Goal: Information Seeking & Learning: Check status

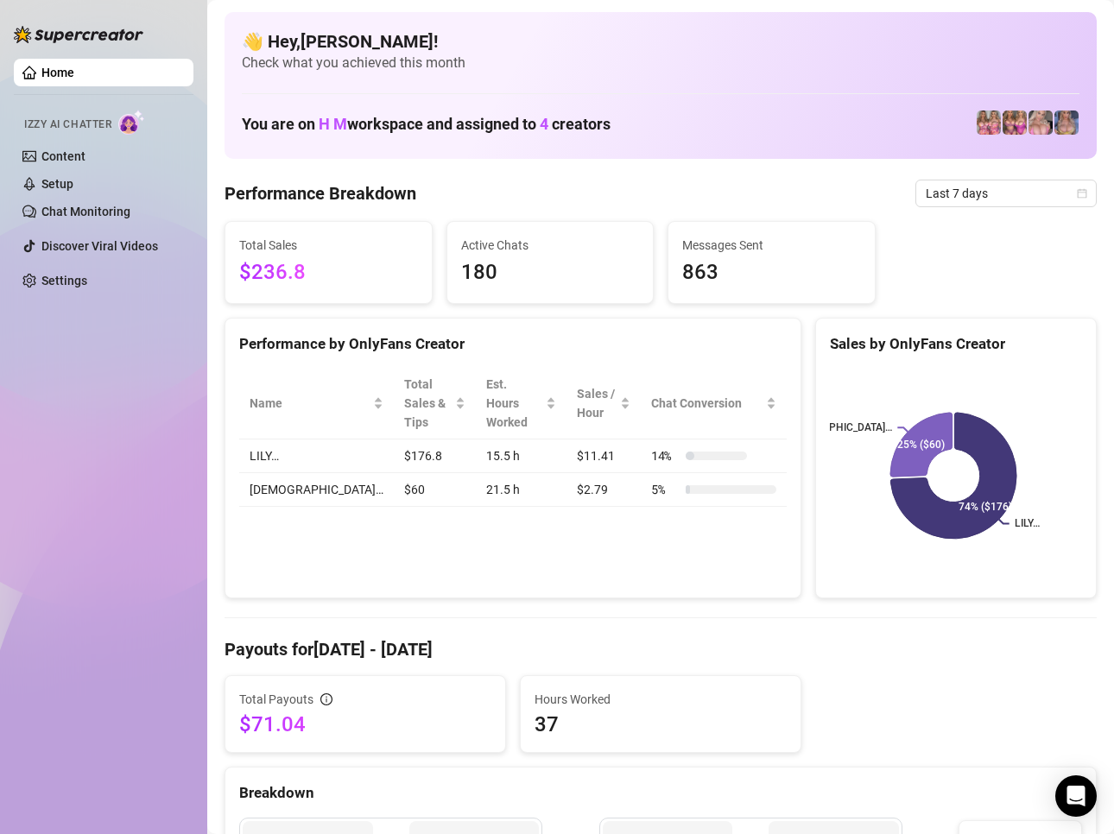
click at [943, 684] on div "Total Payouts $71.04 Hours Worked 37" at bounding box center [661, 714] width 886 height 78
click at [1044, 262] on div "Total Sales $236.8 Active Chats 180 Messages Sent 863" at bounding box center [661, 262] width 886 height 83
click at [1013, 683] on div "Total Payouts $71.04 Hours Worked 37" at bounding box center [661, 714] width 886 height 78
click at [1072, 292] on div "Total Sales $236.8 Active Chats 180 Messages Sent 863" at bounding box center [661, 262] width 886 height 83
click at [1054, 191] on span "Last 7 days" at bounding box center [1005, 193] width 161 height 26
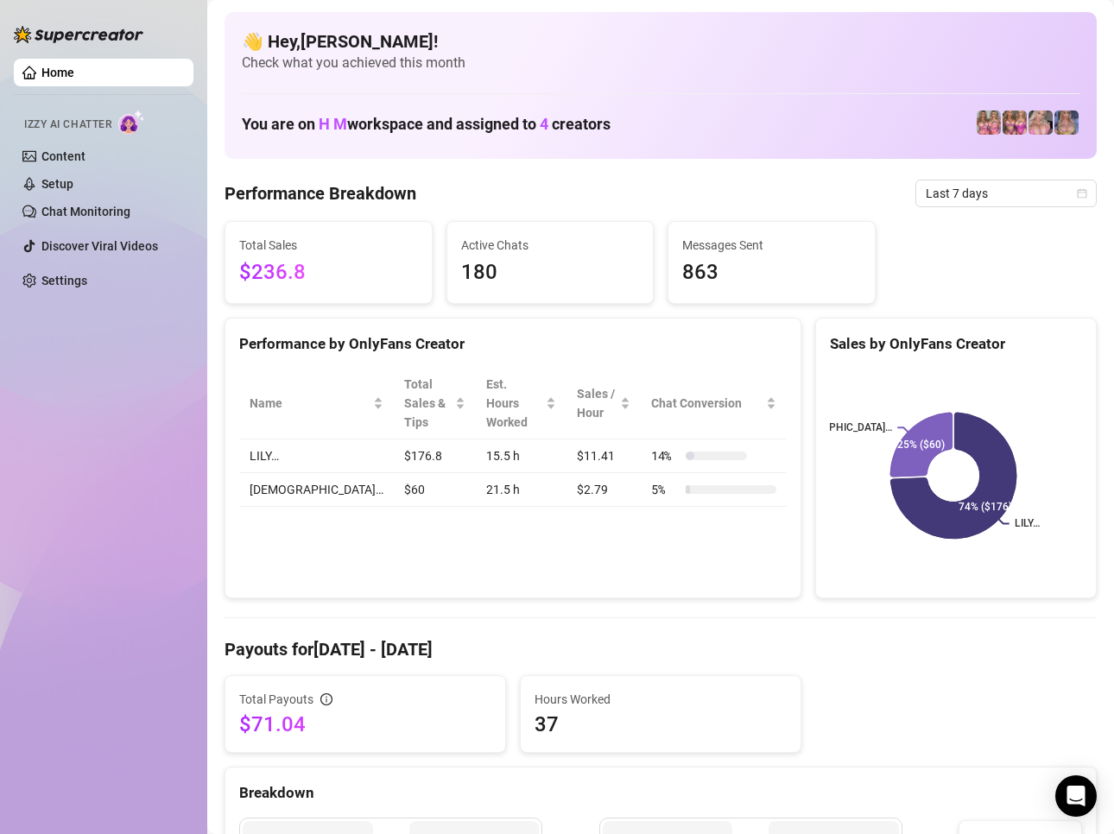
click at [259, 273] on span "$236.8" at bounding box center [328, 272] width 179 height 33
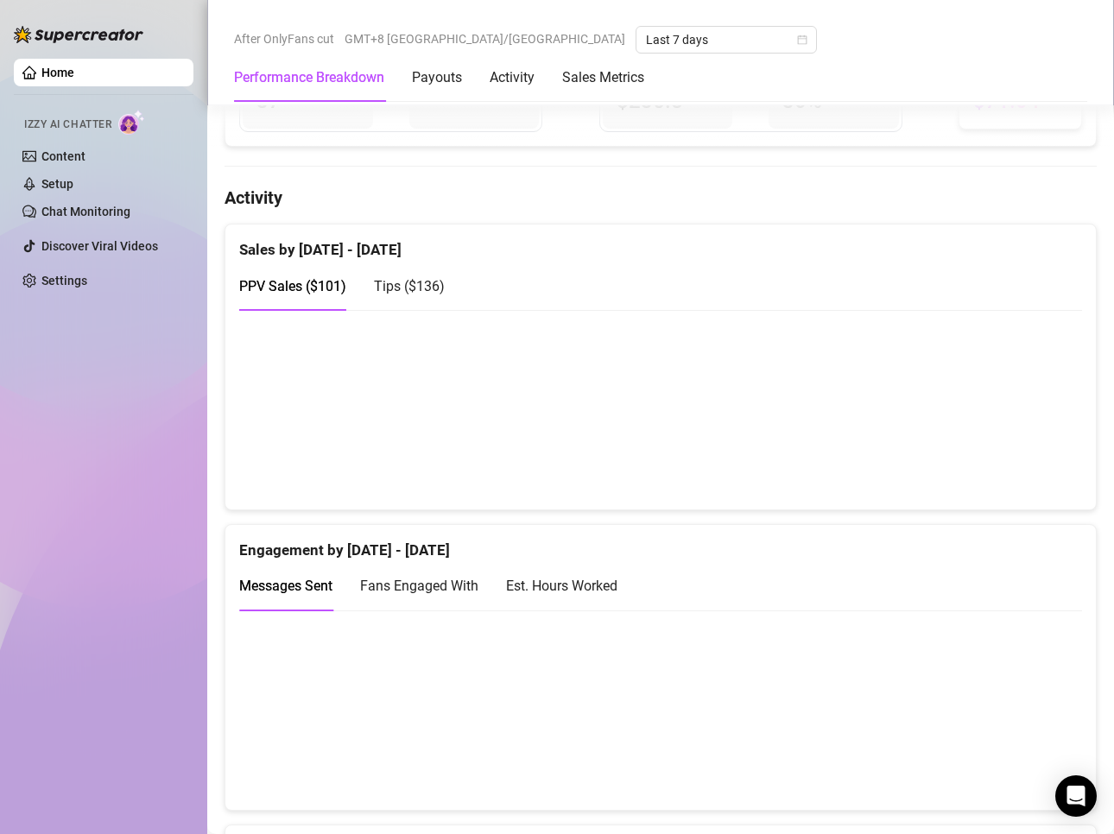
scroll to position [863, 0]
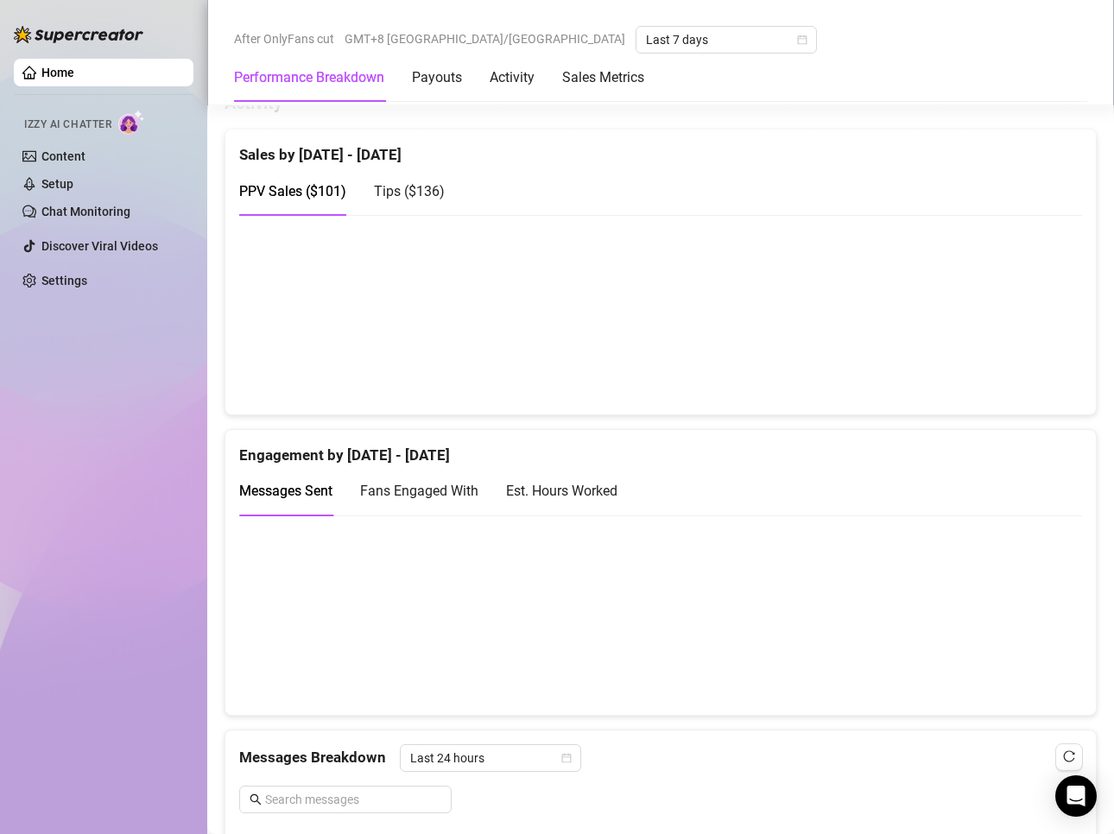
click at [948, 85] on div "Performance Breakdown Payouts Activity Sales Metrics" at bounding box center [660, 78] width 853 height 48
click at [915, 162] on div "Sales by [DATE] - [DATE]" at bounding box center [660, 147] width 842 height 37
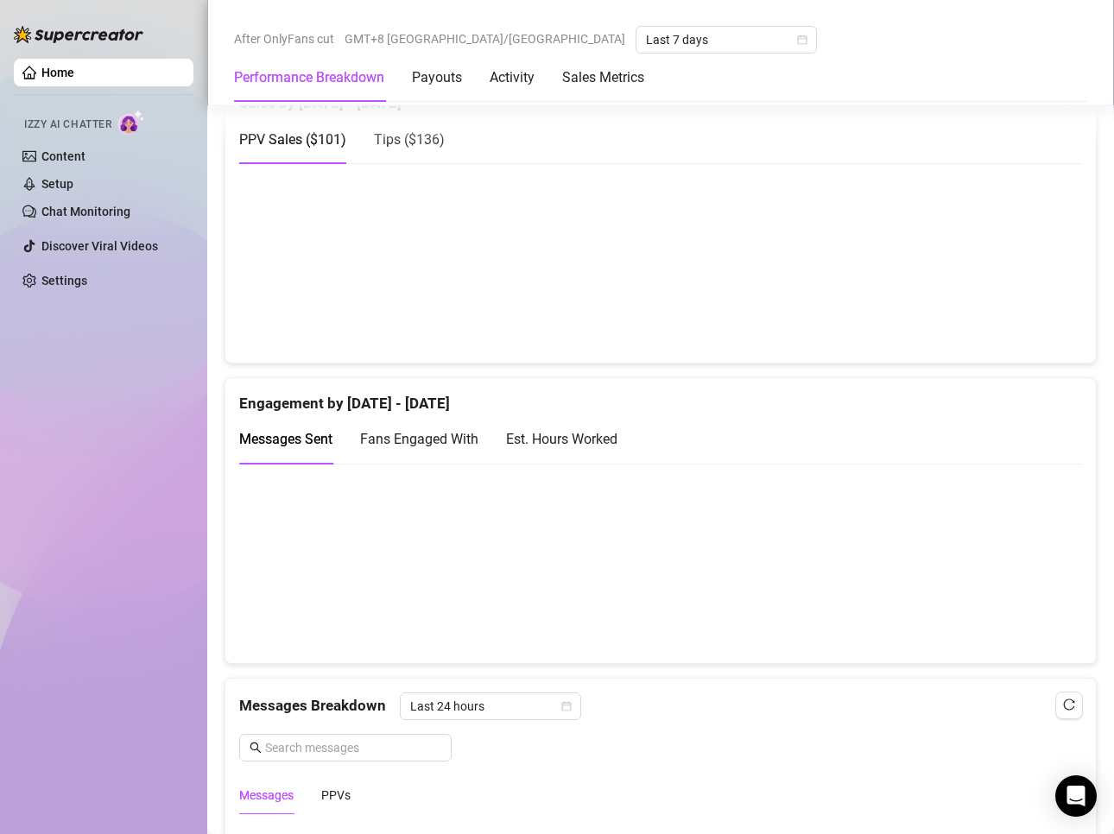
scroll to position [912, 0]
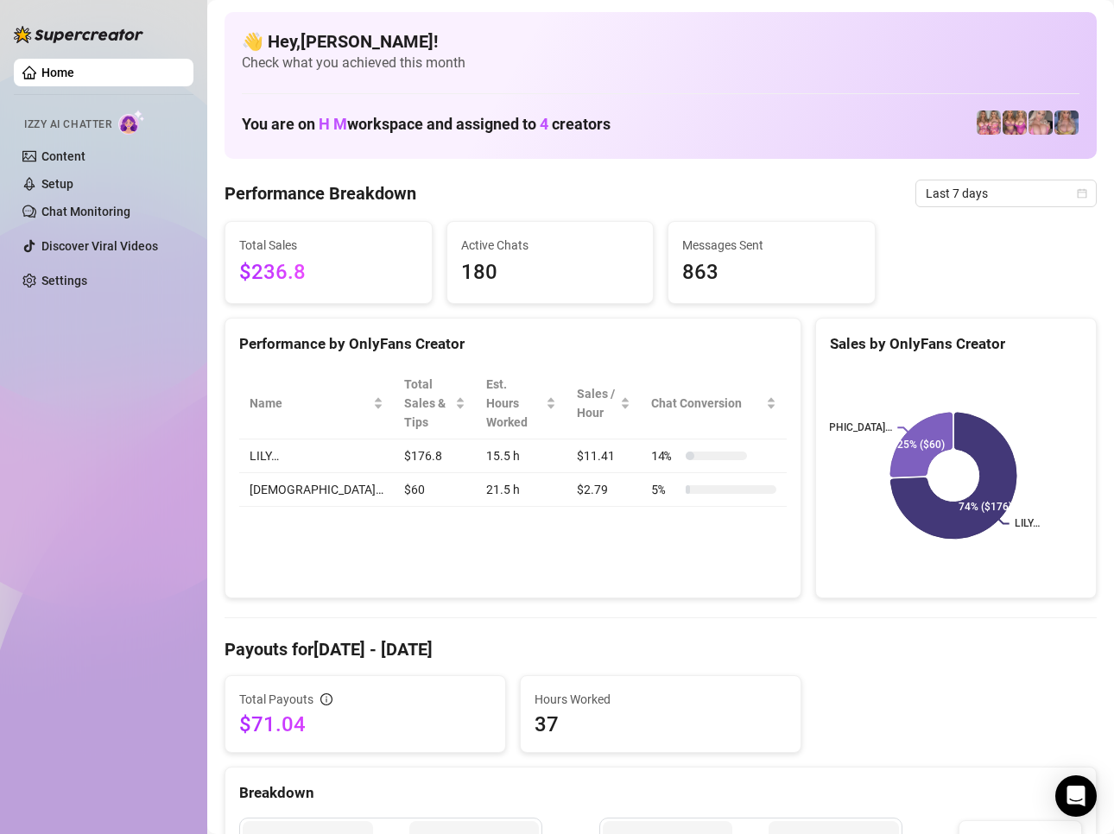
click at [1051, 245] on div "Total Sales $236.8 Active Chats 180 Messages Sent 863" at bounding box center [661, 262] width 886 height 83
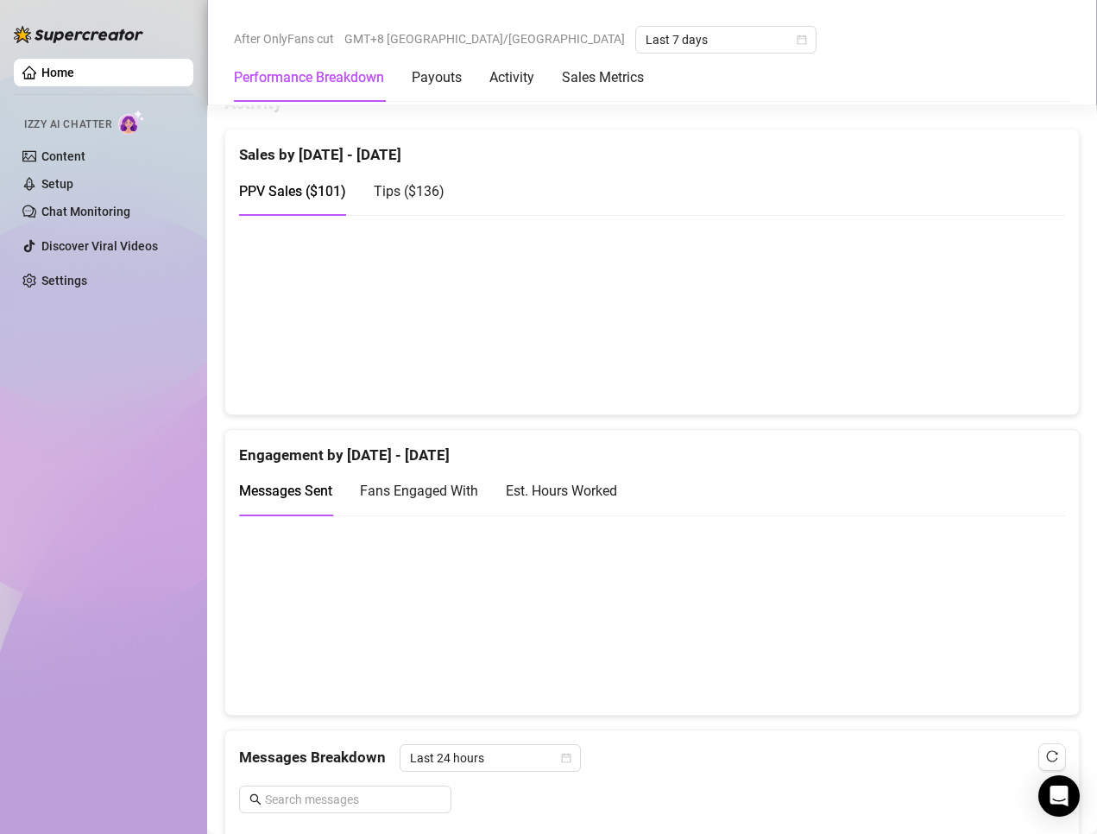
scroll to position [777, 0]
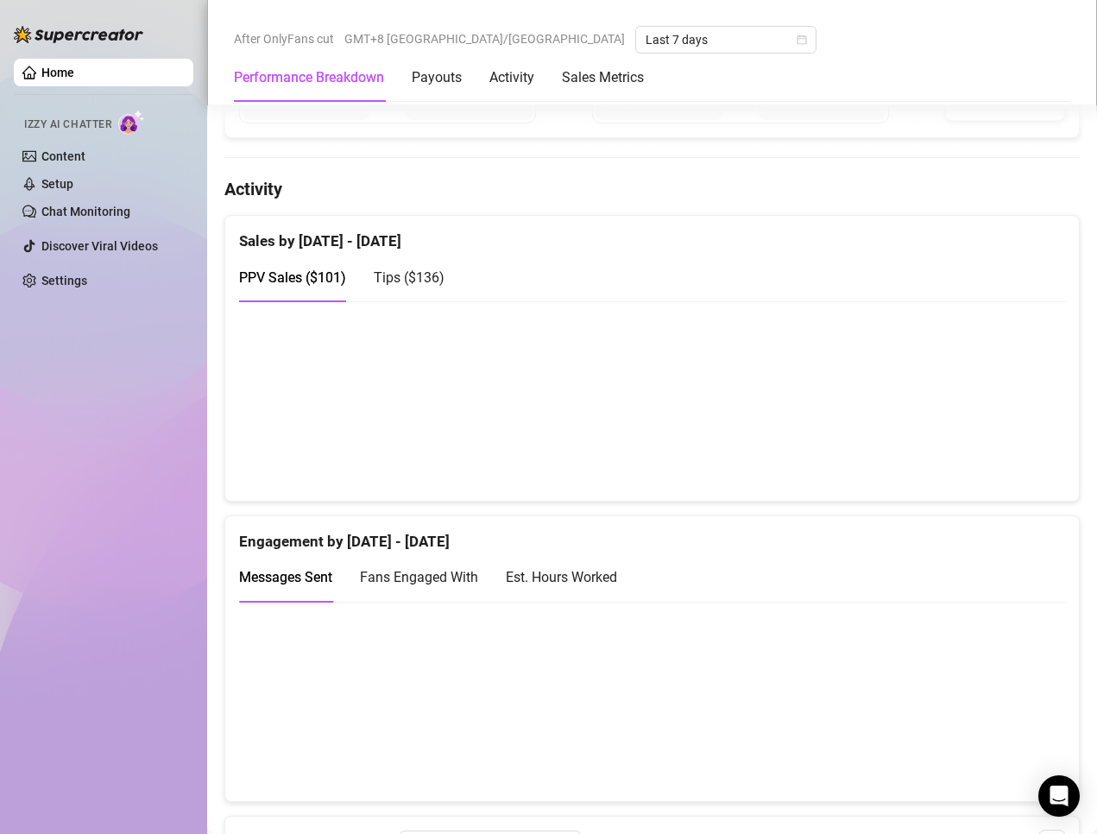
click at [125, 581] on div "Home Izzy AI Chatter Content Setup Chat Monitoring Discover Viral Videos Settin…" at bounding box center [104, 409] width 180 height 818
click at [1004, 228] on div "Sales by [DATE] - [DATE]" at bounding box center [652, 234] width 826 height 37
